Goal: Information Seeking & Learning: Learn about a topic

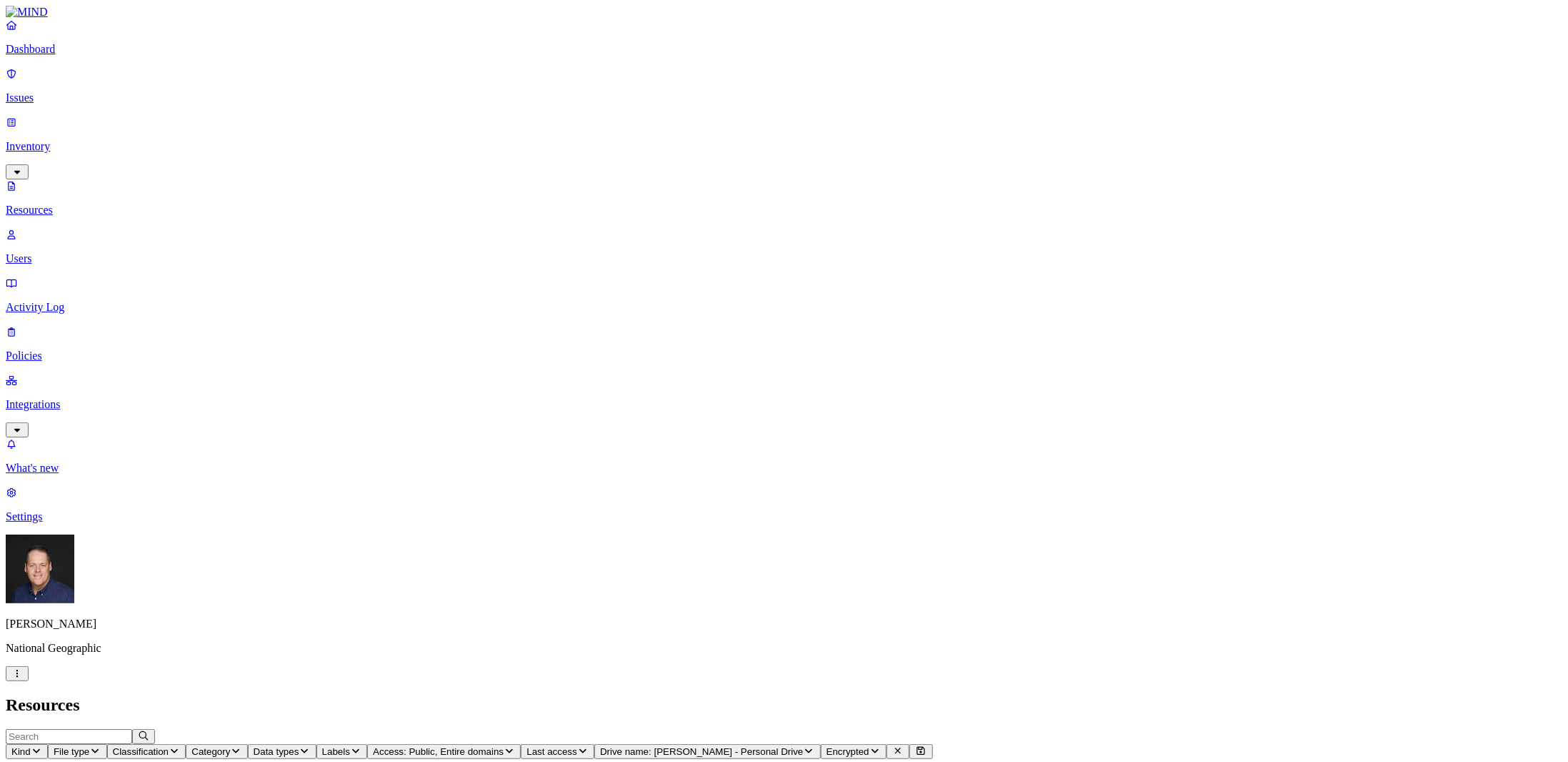
click at [72, 398] on p "Integrations" at bounding box center [783, 404] width 1556 height 13
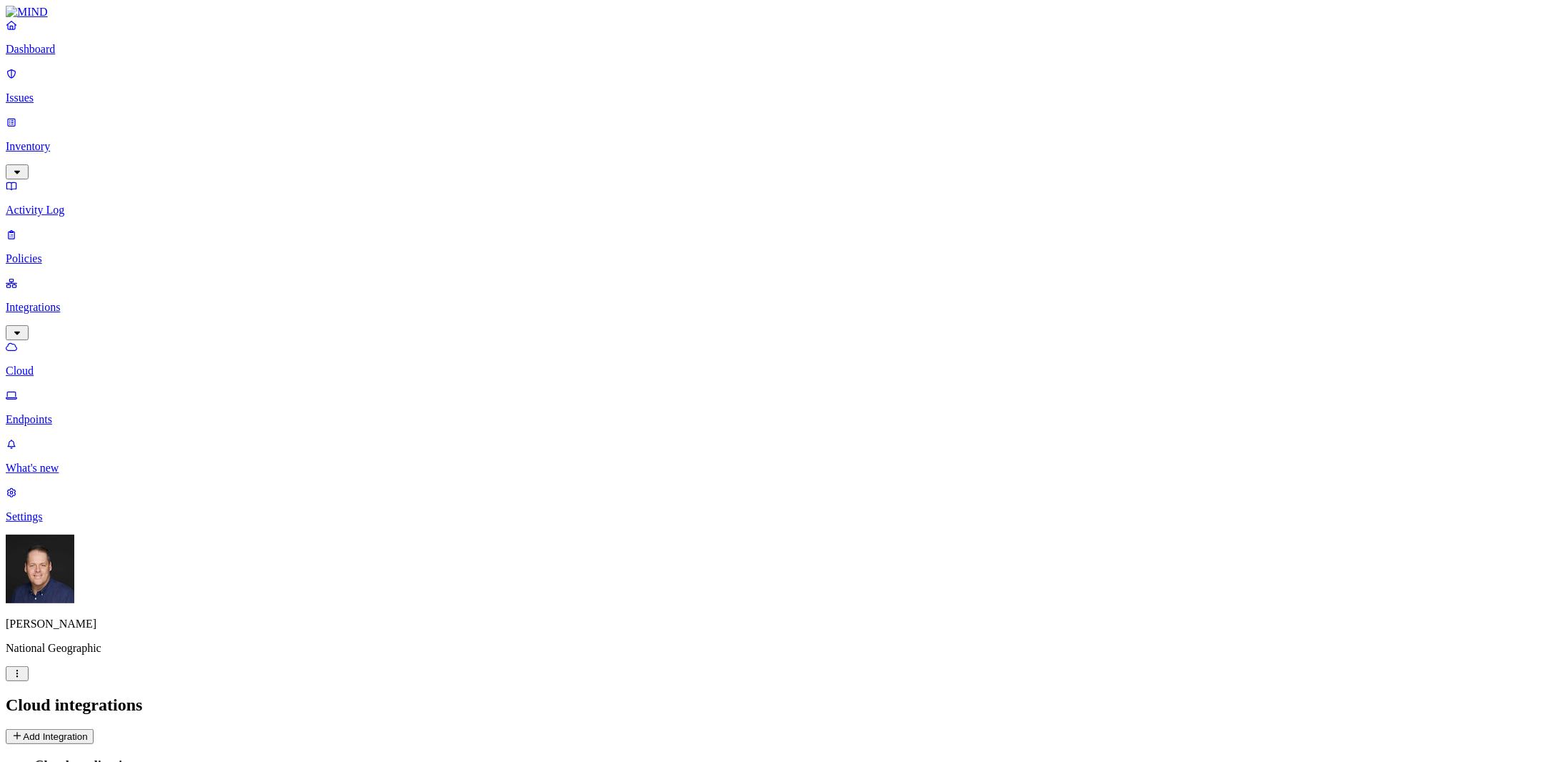
click at [93, 729] on button "Add Integration" at bounding box center [49, 736] width 88 height 15
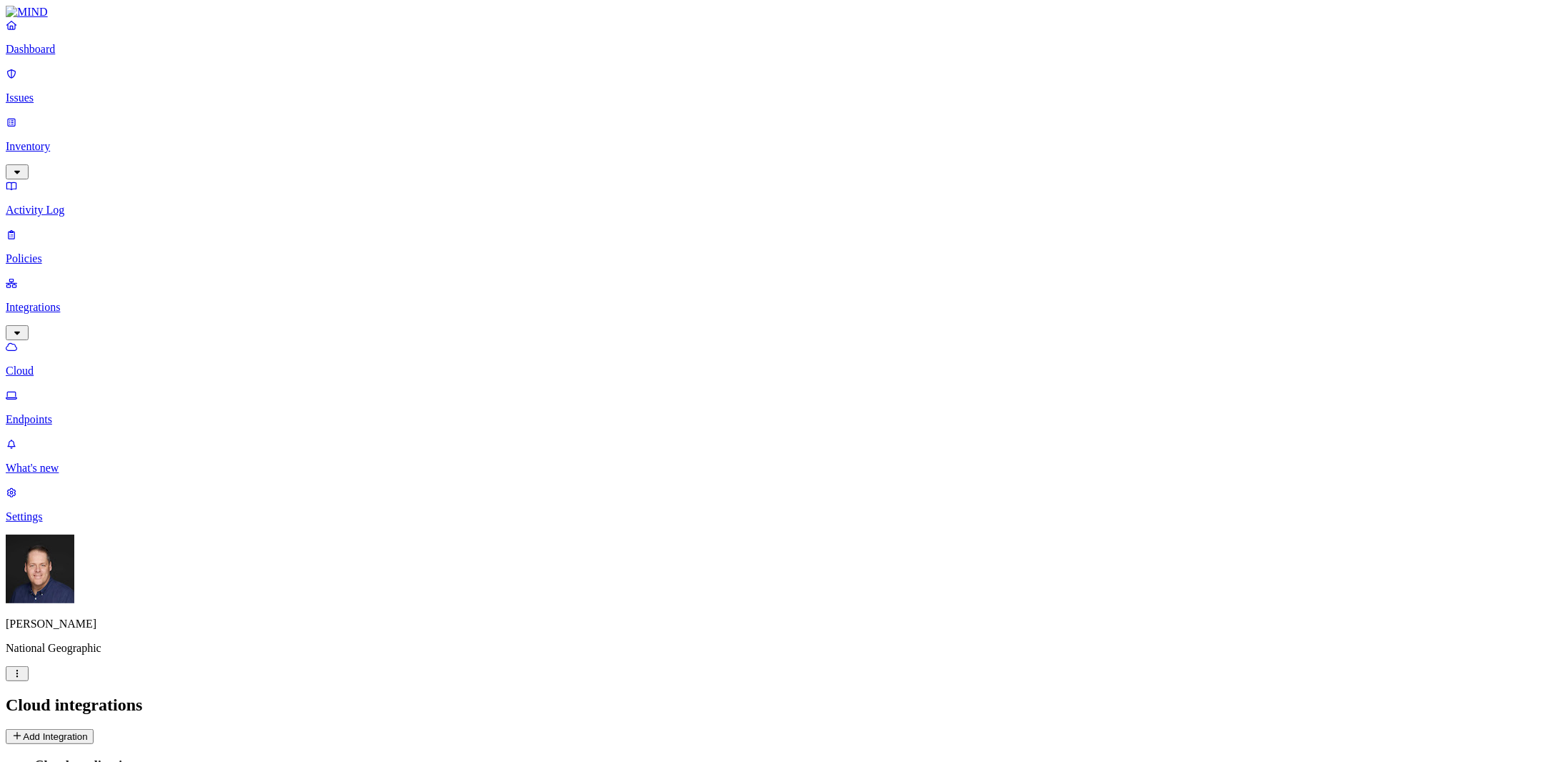
click at [55, 56] on p "Dashboard" at bounding box center [783, 49] width 1556 height 13
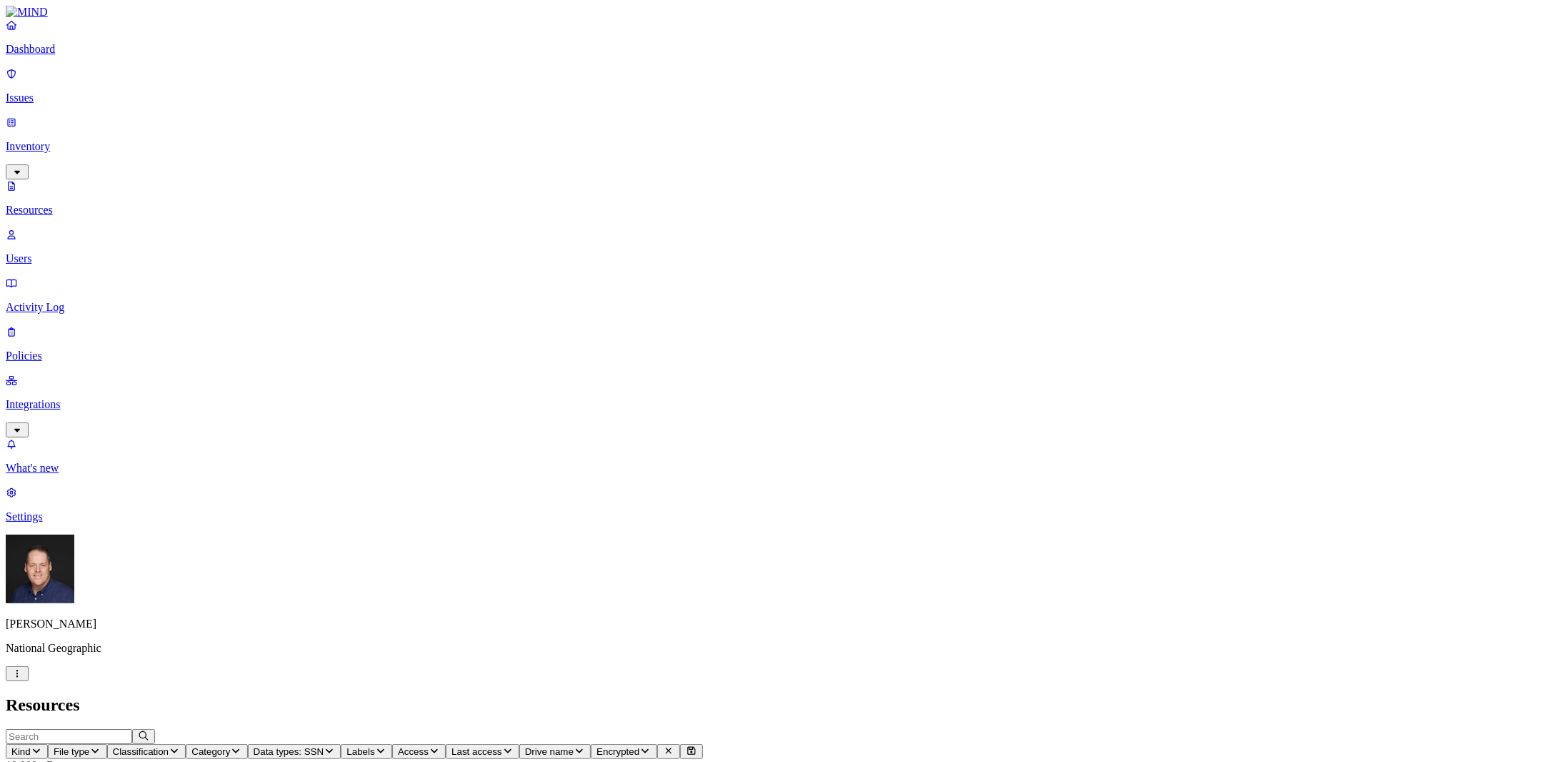
click at [440, 746] on icon "button" at bounding box center [434, 750] width 12 height 9
click at [720, 286] on button "button" at bounding box center [726, 288] width 12 height 4
click at [704, 696] on h2 "Resources" at bounding box center [783, 706] width 1556 height 20
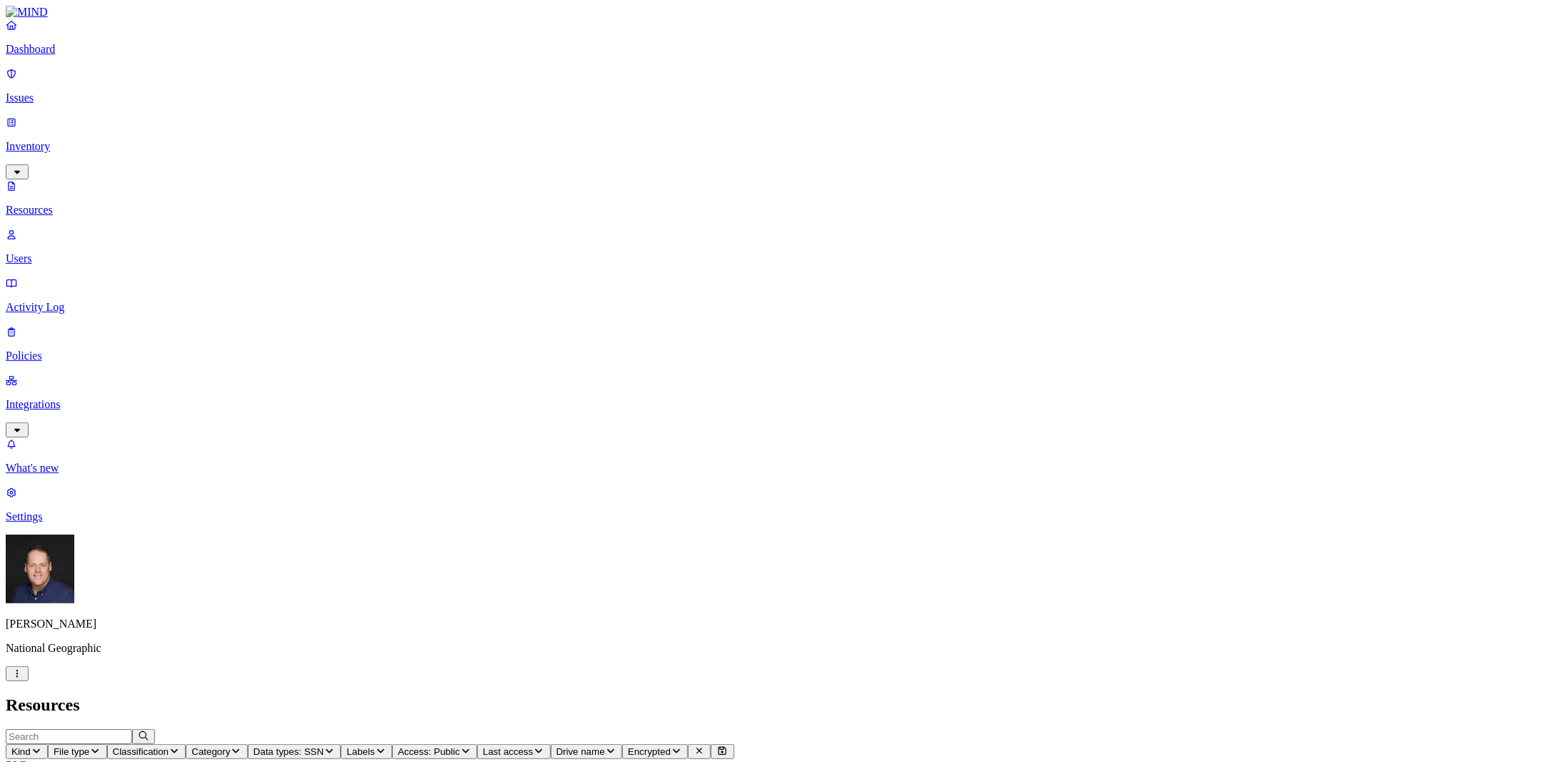
click at [65, 91] on p "Issues" at bounding box center [783, 98] width 1556 height 13
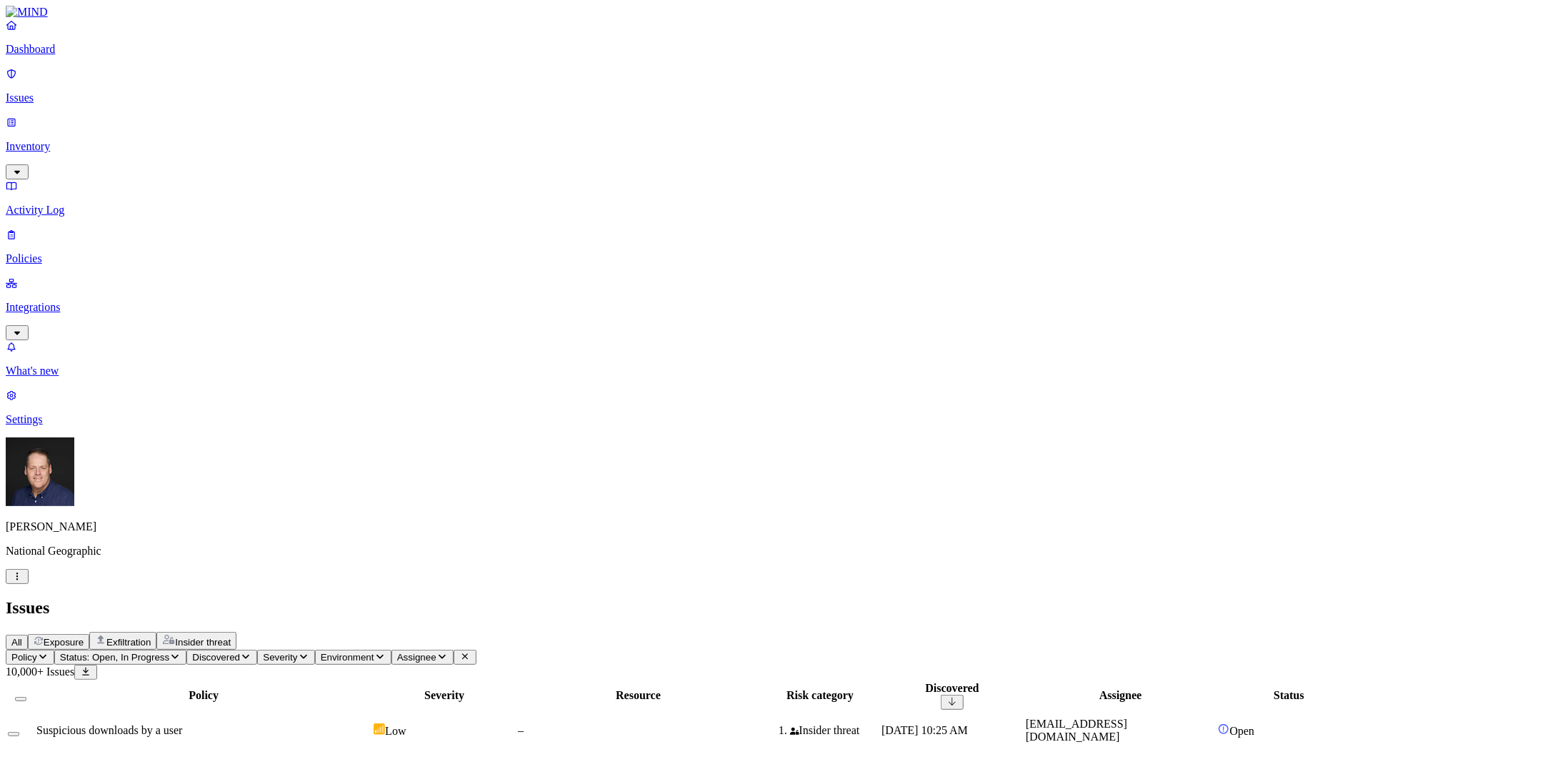
click at [83, 636] on span "Exposure" at bounding box center [64, 642] width 40 height 11
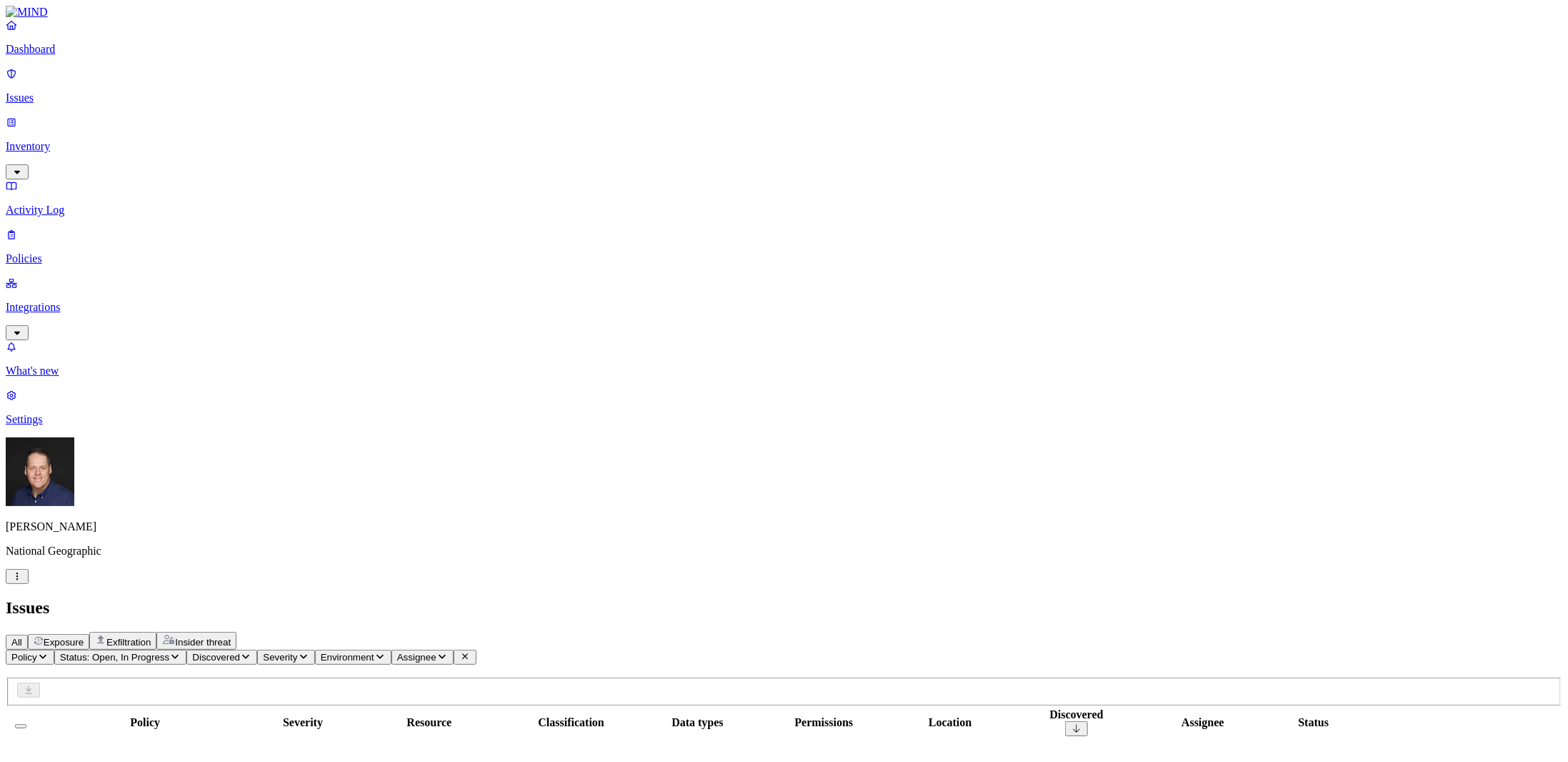
click at [83, 636] on span "Exposure" at bounding box center [64, 642] width 40 height 11
click at [22, 636] on span "All" at bounding box center [17, 642] width 11 height 11
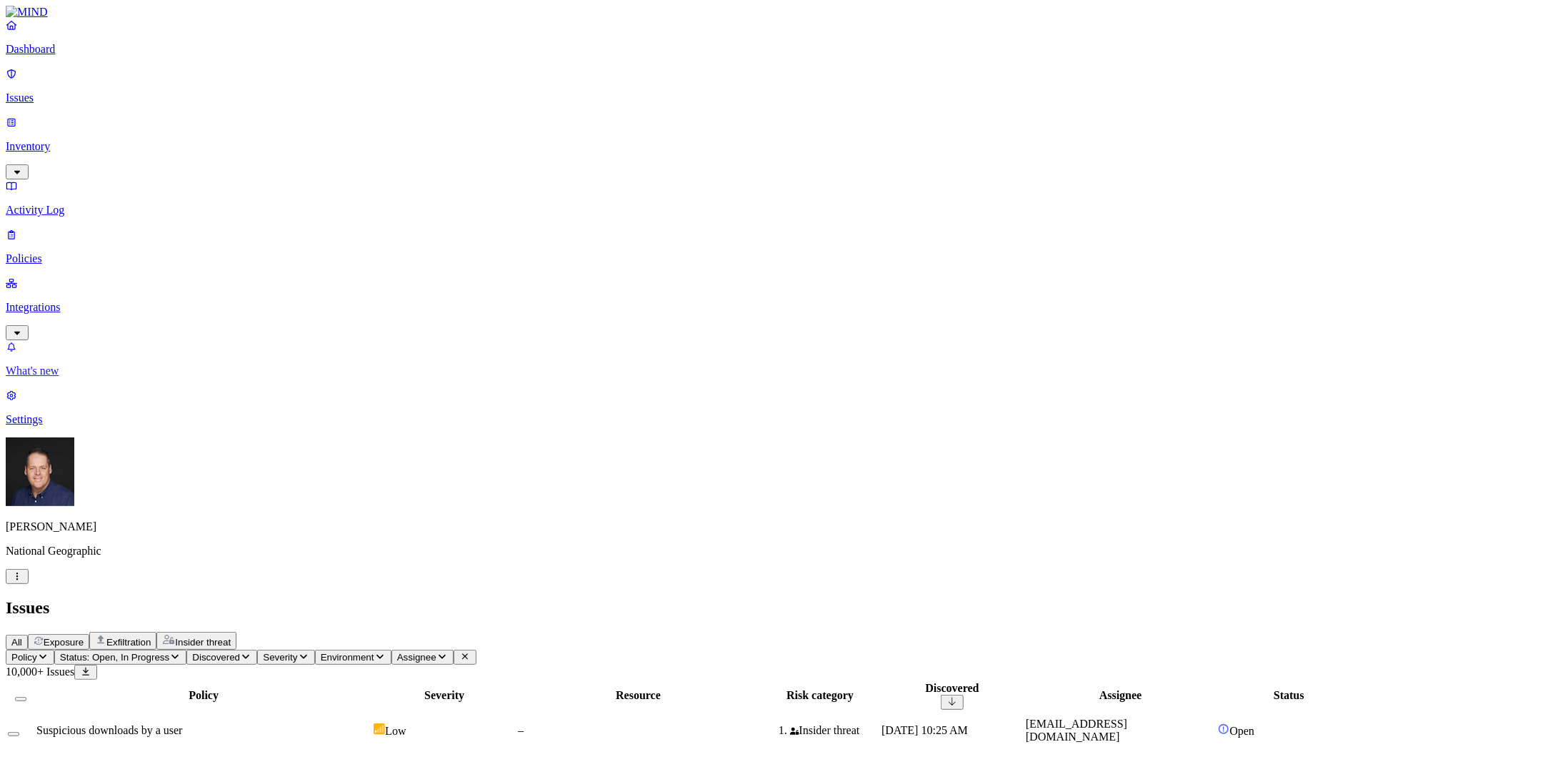
click at [69, 377] on p "What's new" at bounding box center [783, 370] width 1556 height 13
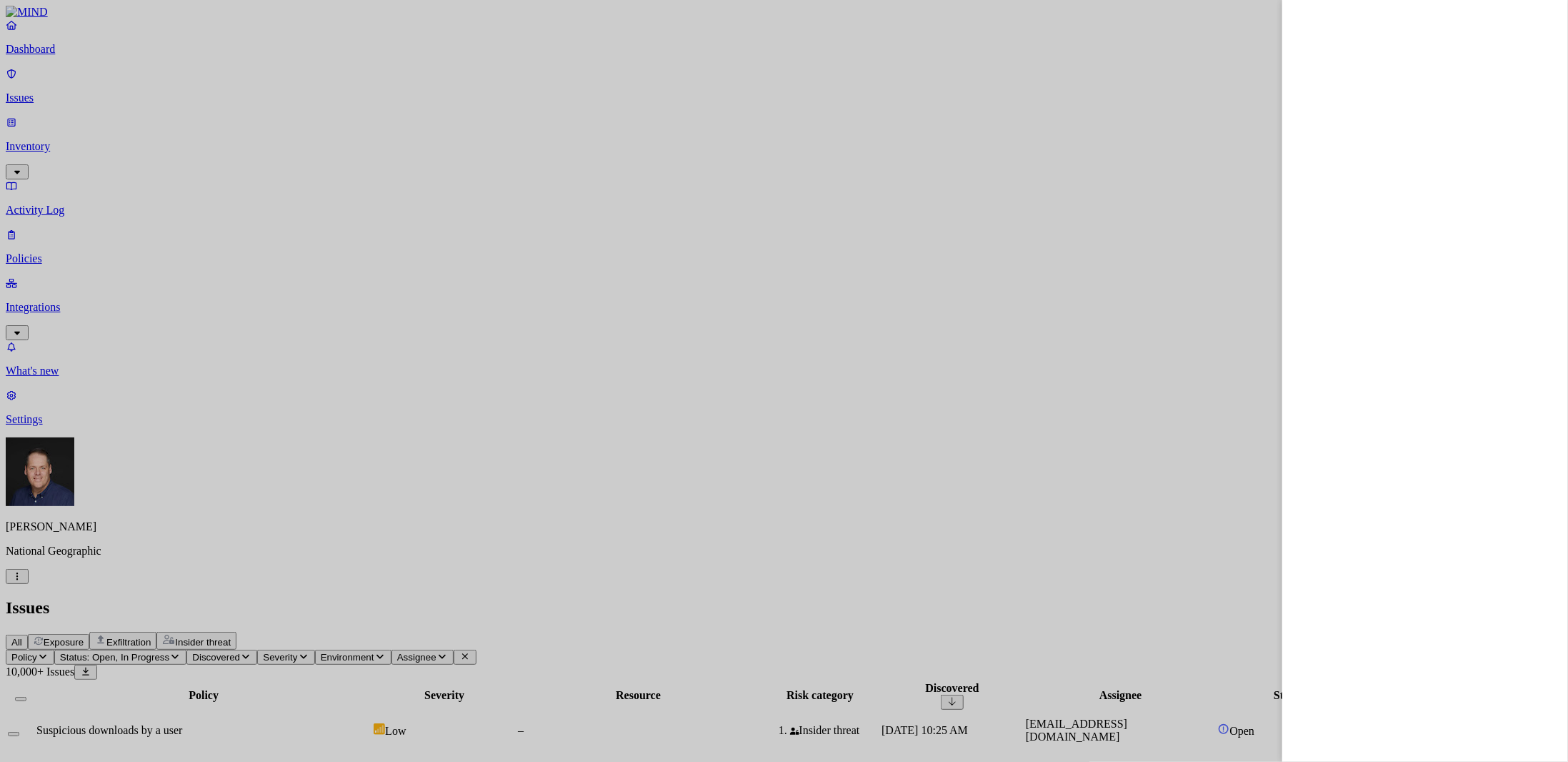
click at [200, 89] on div at bounding box center [784, 381] width 1568 height 762
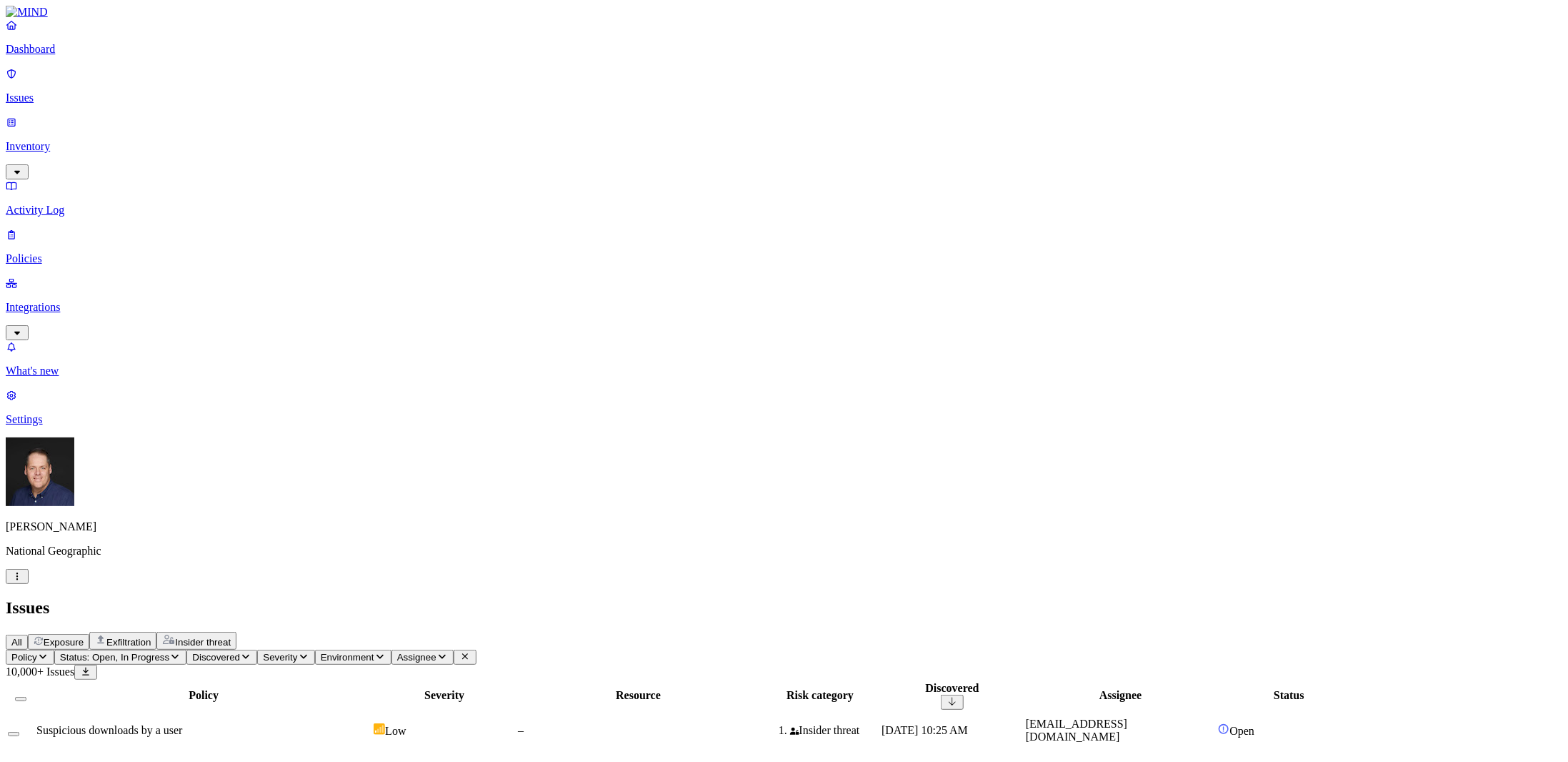
click at [37, 652] on span "Policy" at bounding box center [24, 657] width 26 height 11
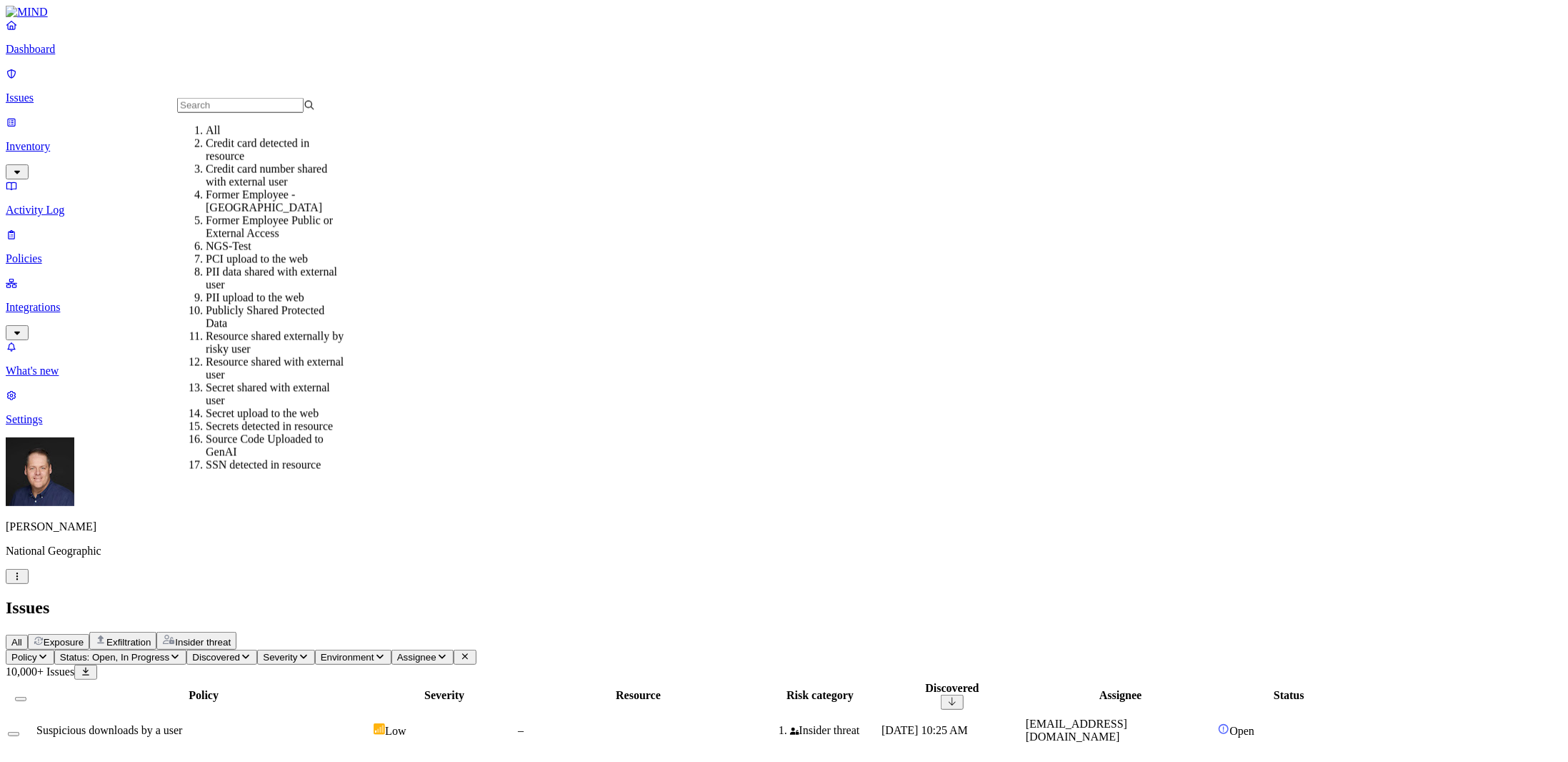
scroll to position [72, 0]
click at [305, 305] on div "Publicly Shared Protected Data" at bounding box center [275, 317] width 138 height 26
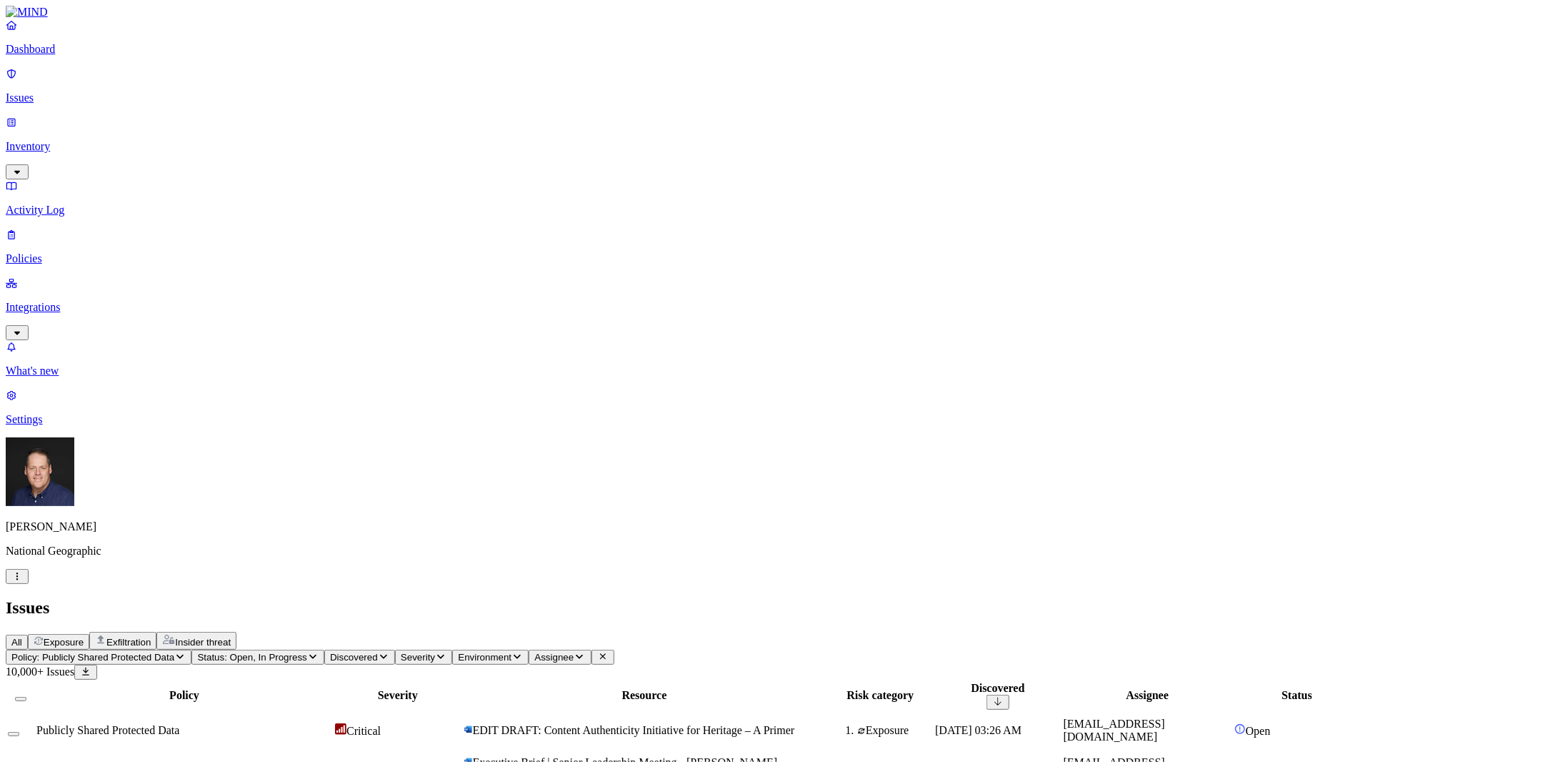
click at [179, 723] on span "Publicly Shared Protected Data" at bounding box center [108, 730] width 142 height 13
click at [71, 56] on p "Dashboard" at bounding box center [783, 49] width 1556 height 13
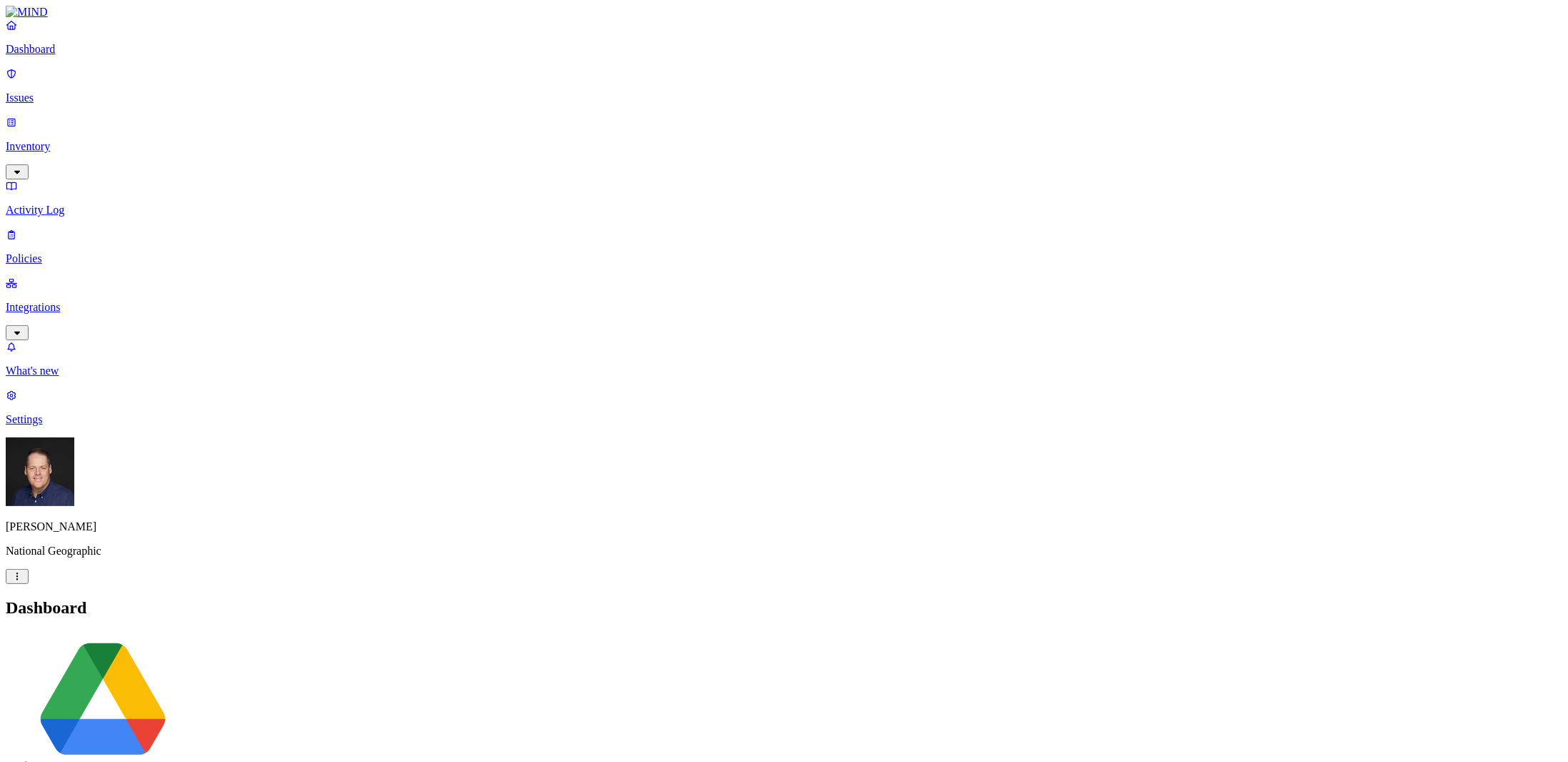
click at [37, 56] on p "Dashboard" at bounding box center [783, 49] width 1556 height 13
click at [51, 91] on p "Issues" at bounding box center [783, 98] width 1556 height 13
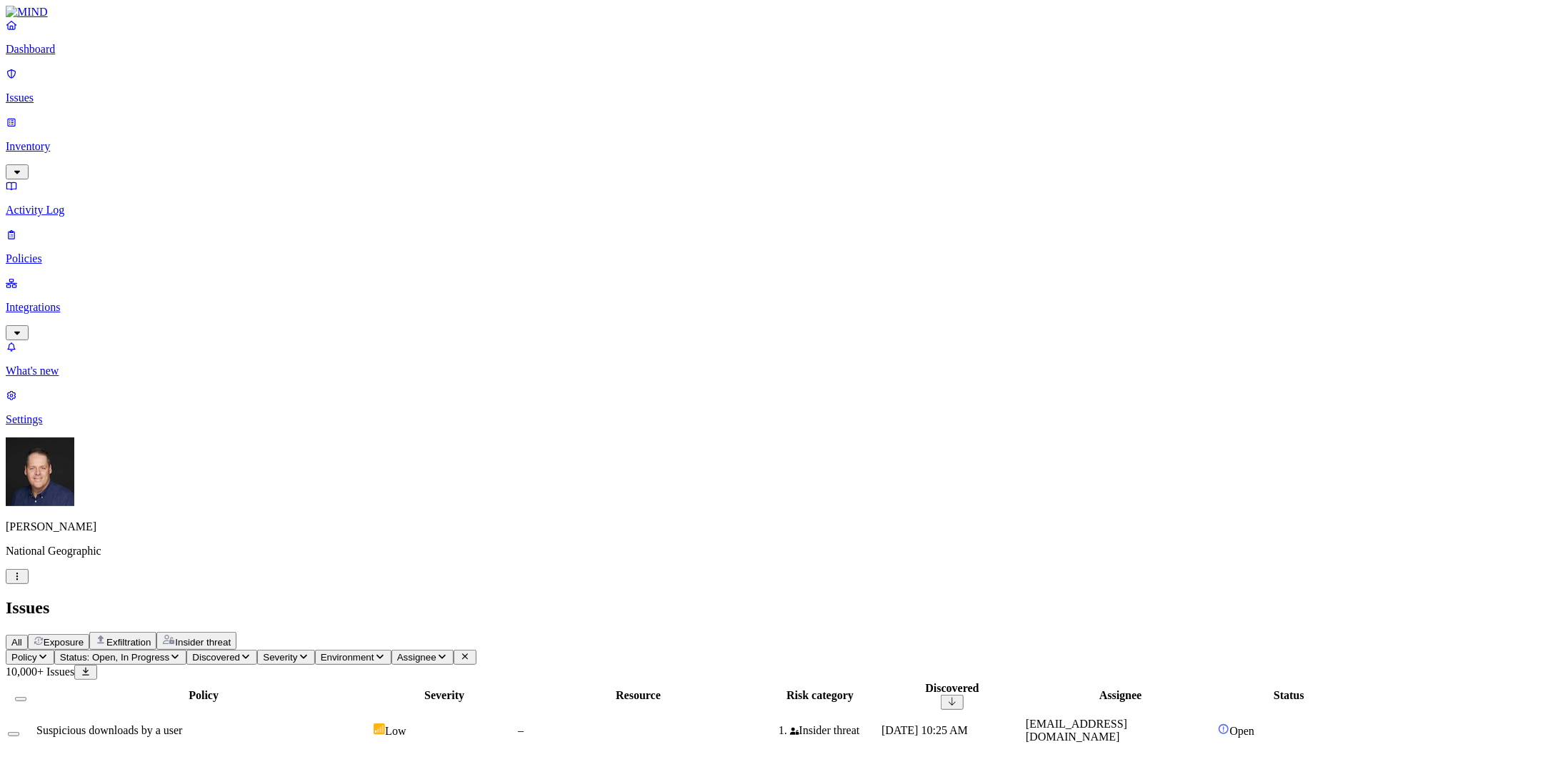
click at [445, 654] on icon "button" at bounding box center [442, 656] width 7 height 4
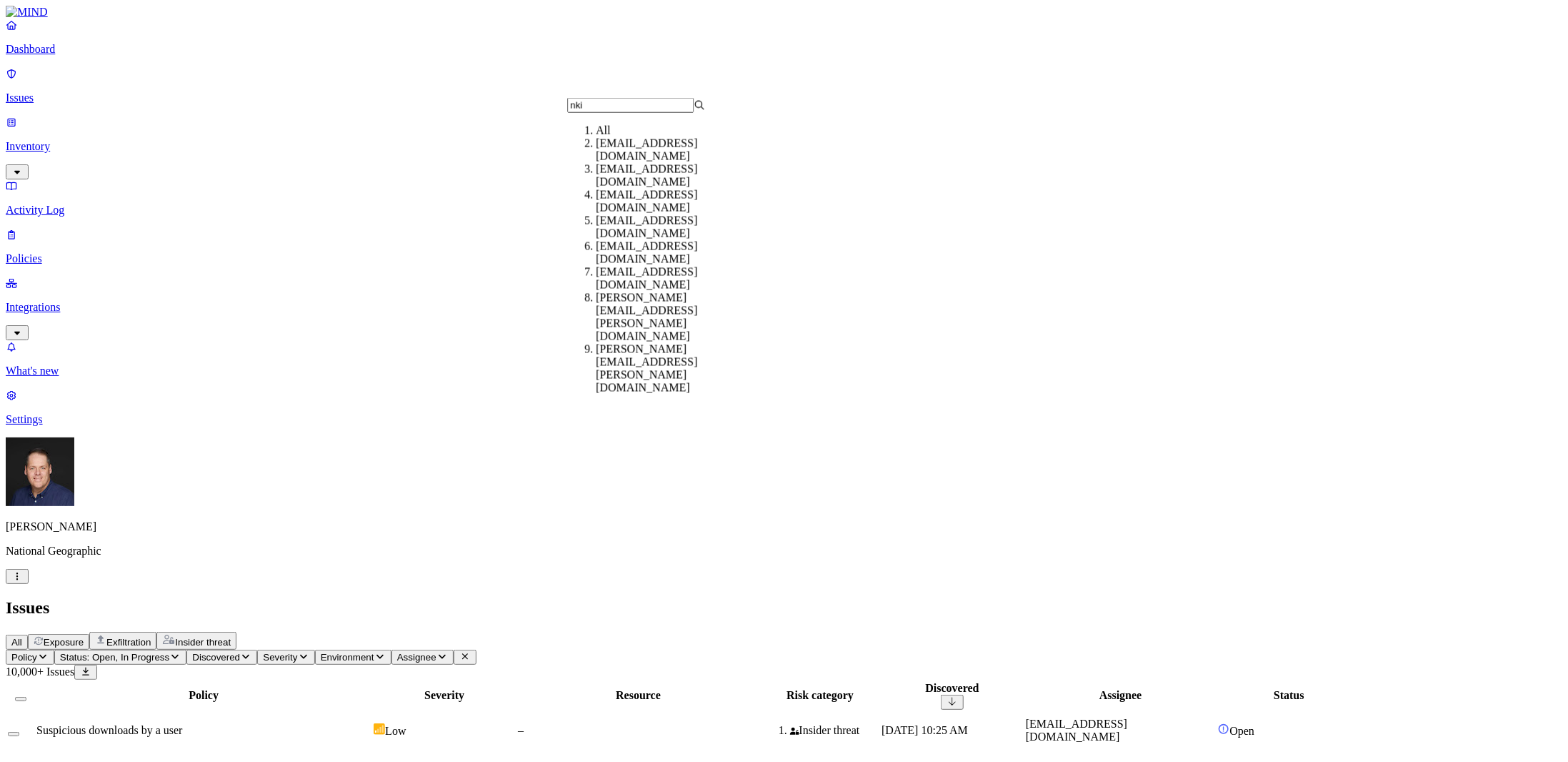
type input "nkin"
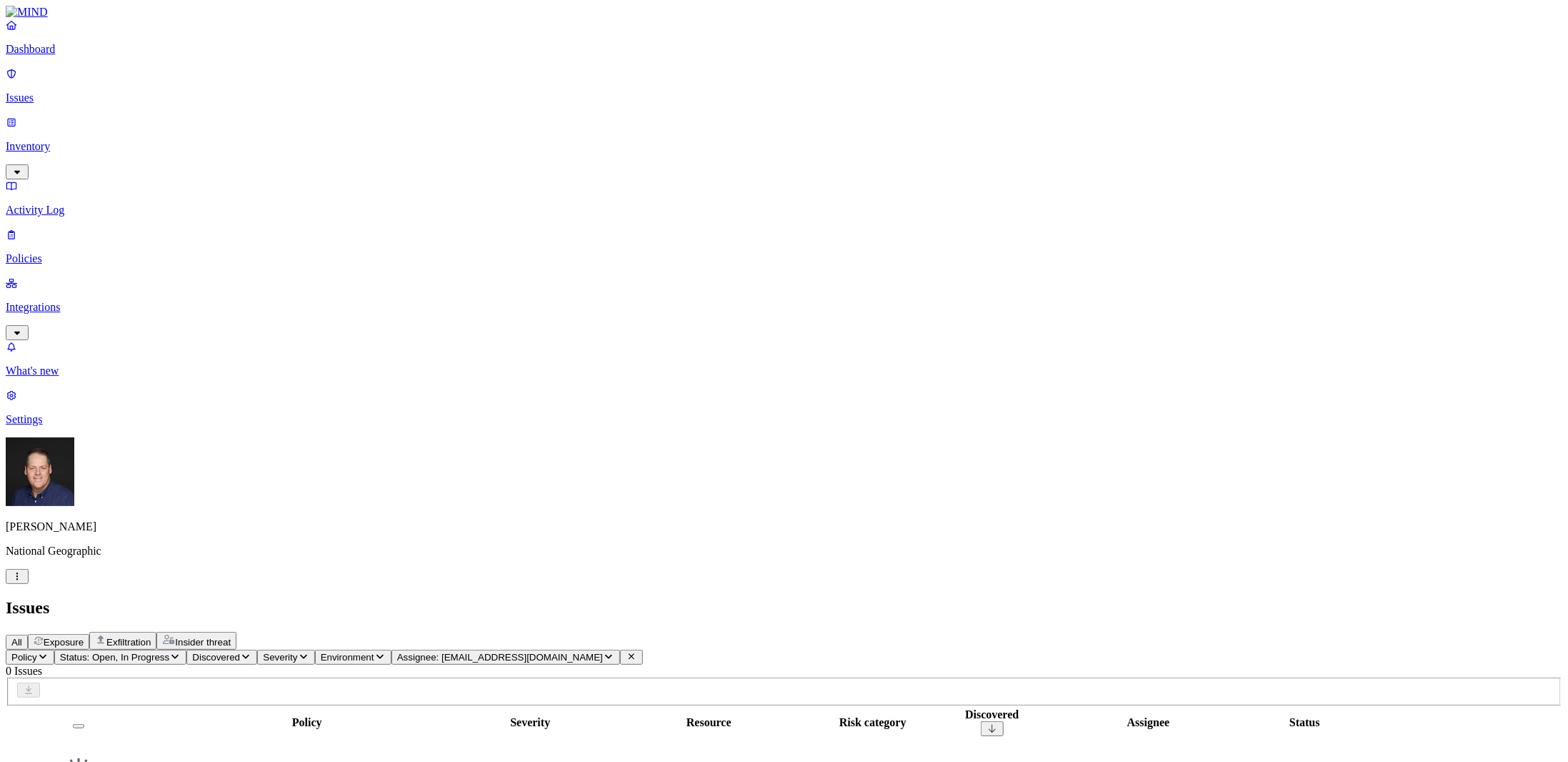
click at [603, 652] on span "Assignee: nking@ngs.org" at bounding box center [500, 657] width 206 height 11
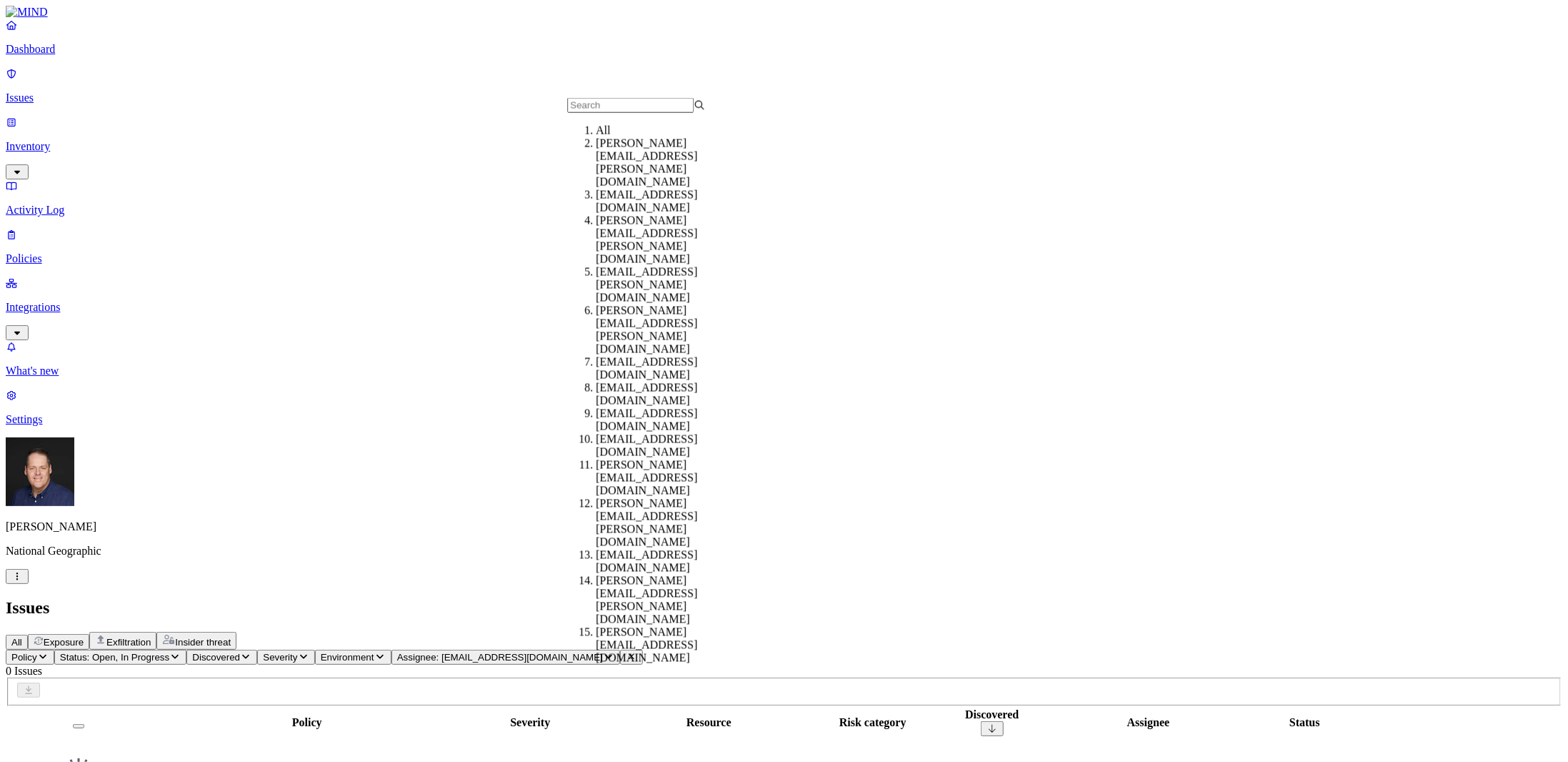
click at [637, 111] on input "text" at bounding box center [630, 105] width 126 height 15
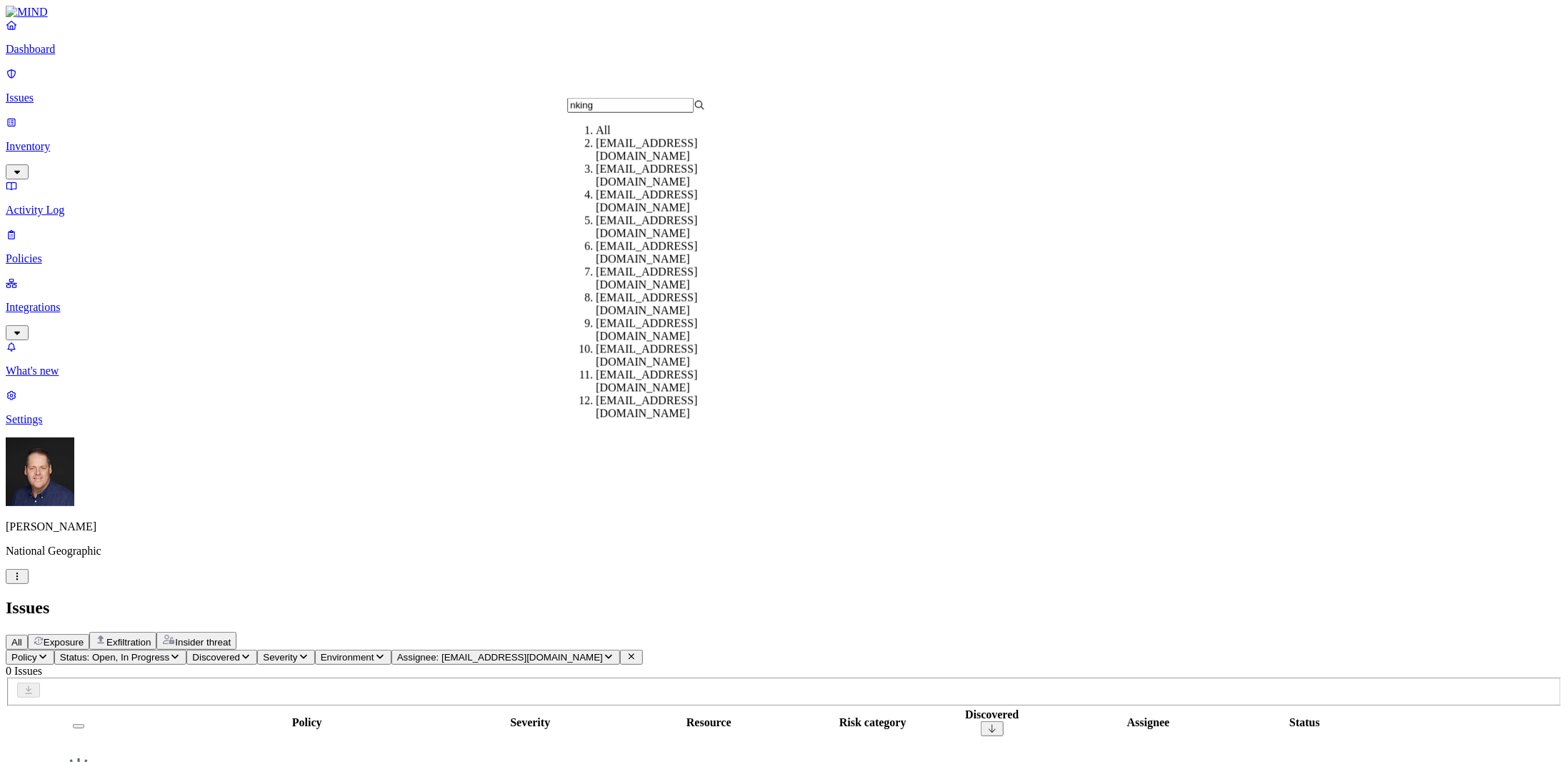
type input "nking"
click at [617, 188] on div "nking@ngs.org" at bounding box center [665, 176] width 138 height 26
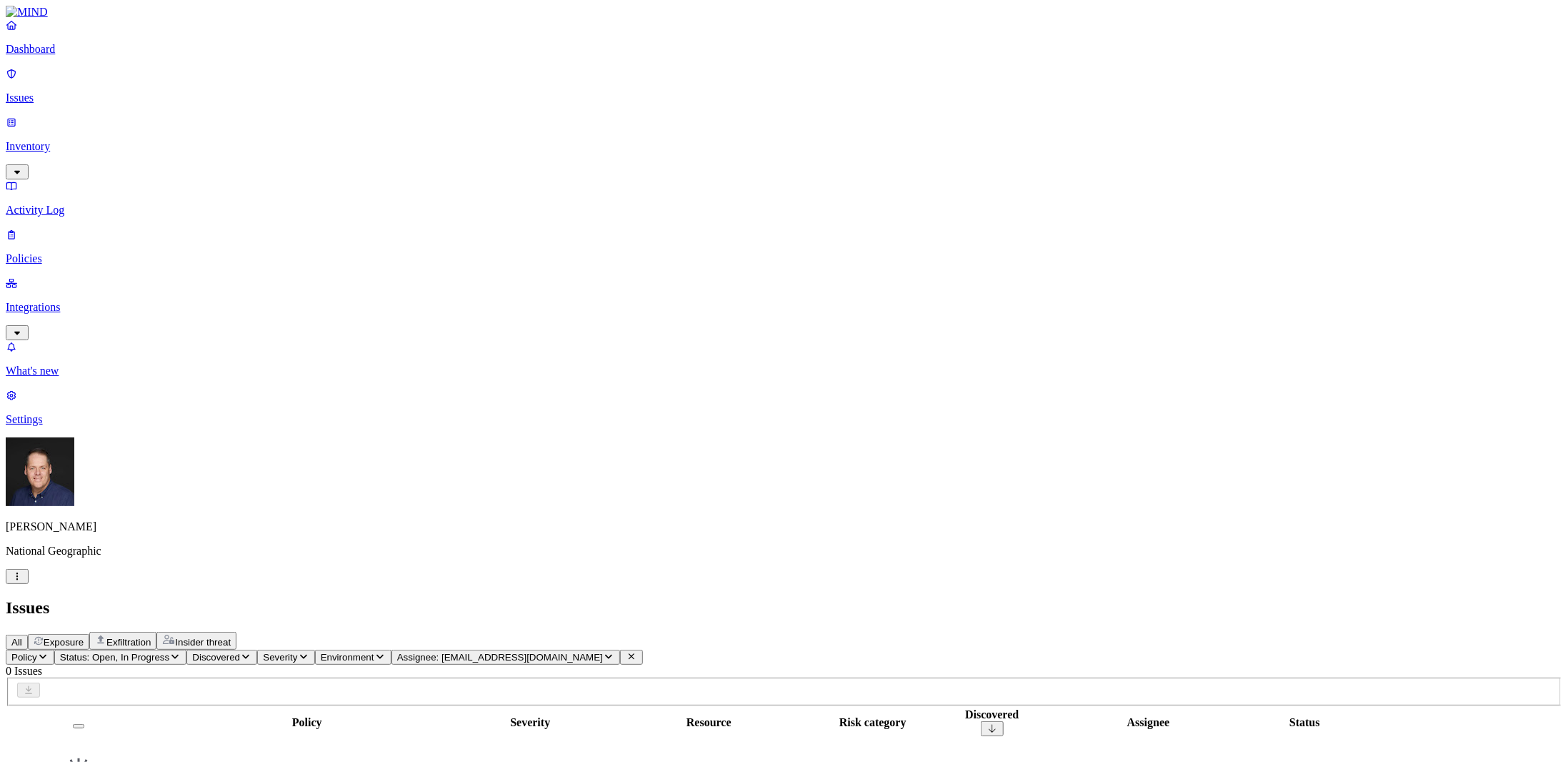
click at [614, 652] on icon "button" at bounding box center [608, 656] width 12 height 9
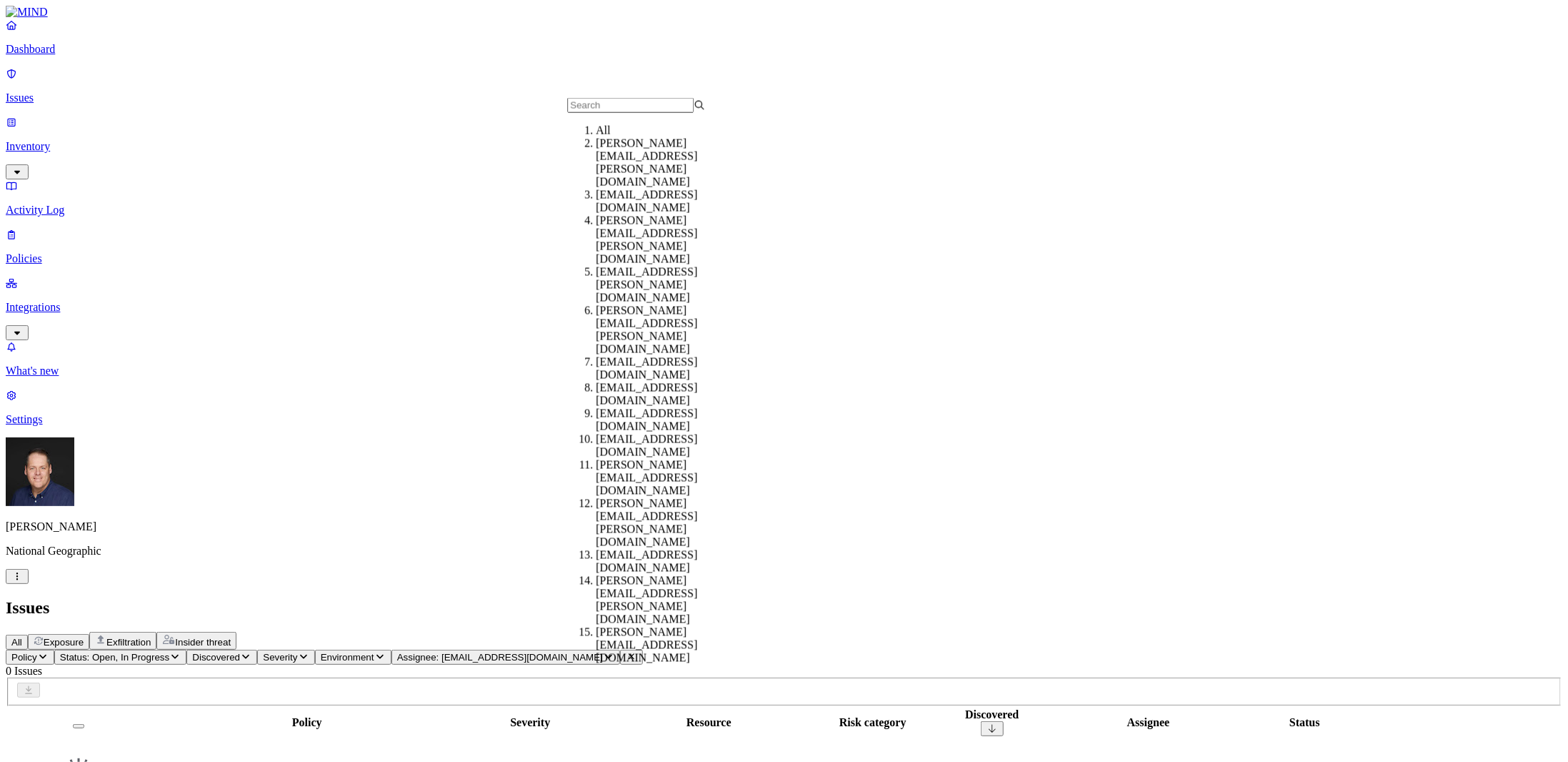
click at [606, 135] on div "All" at bounding box center [665, 131] width 138 height 13
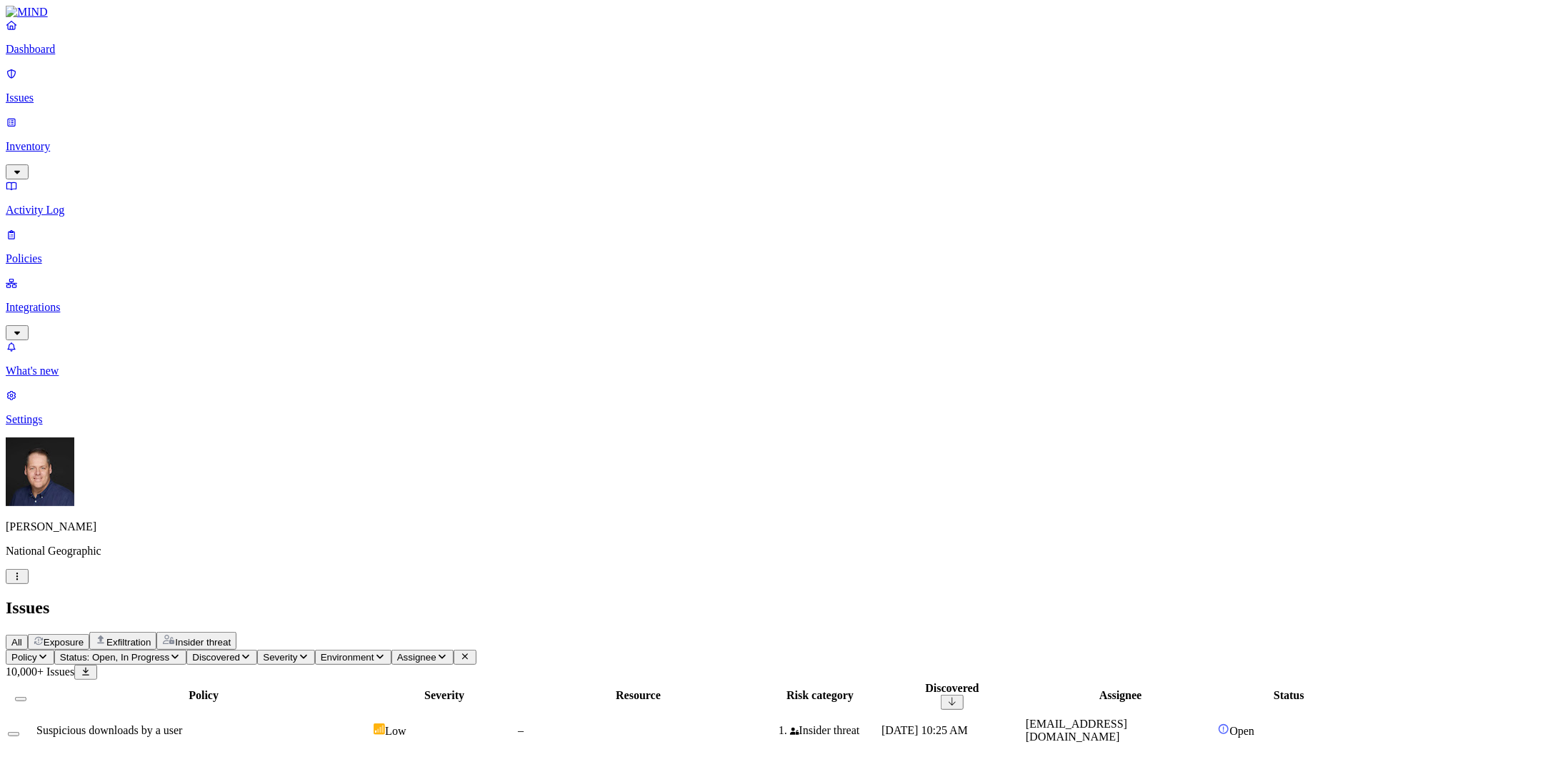
click at [765, 632] on div "All Exposure Exfiltration Insider threat" at bounding box center [783, 641] width 1556 height 18
